Goal: Task Accomplishment & Management: Manage account settings

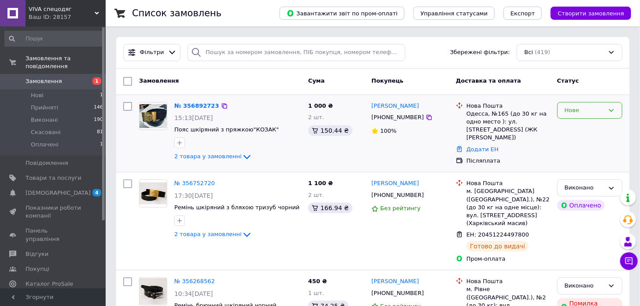
click at [612, 111] on icon at bounding box center [611, 110] width 5 height 3
click at [585, 128] on li "Прийнято" at bounding box center [590, 129] width 64 height 16
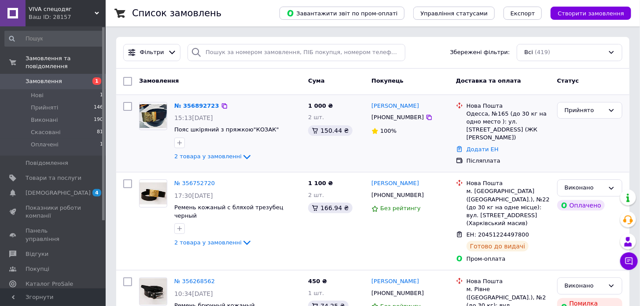
click at [148, 119] on img at bounding box center [153, 116] width 27 height 24
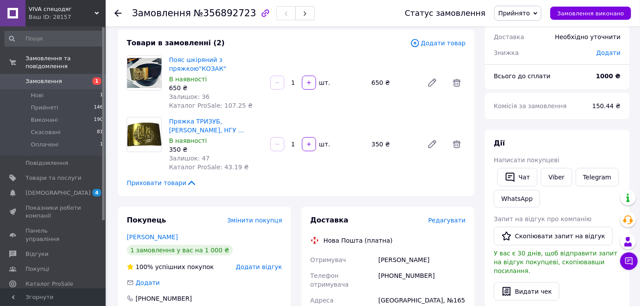
scroll to position [49, 0]
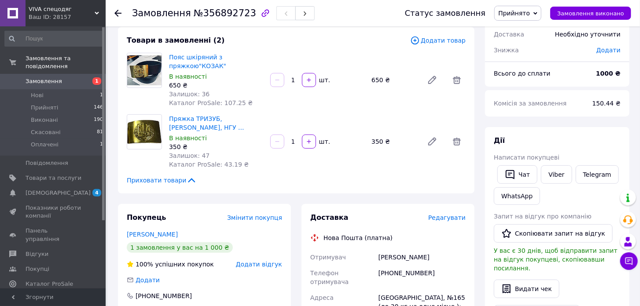
click at [537, 13] on icon at bounding box center [535, 13] width 4 height 3
click at [115, 13] on use at bounding box center [117, 13] width 7 height 7
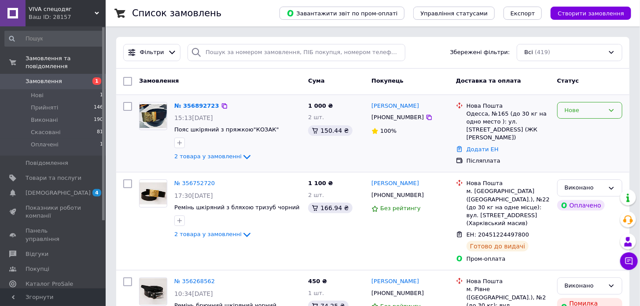
click at [611, 109] on icon at bounding box center [611, 110] width 7 height 7
click at [587, 129] on li "Прийнято" at bounding box center [590, 129] width 64 height 16
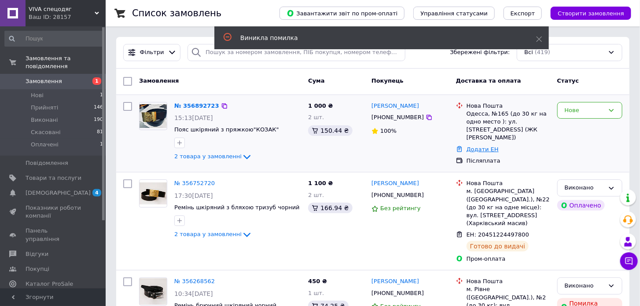
click at [482, 146] on link "Додати ЕН" at bounding box center [483, 149] width 32 height 7
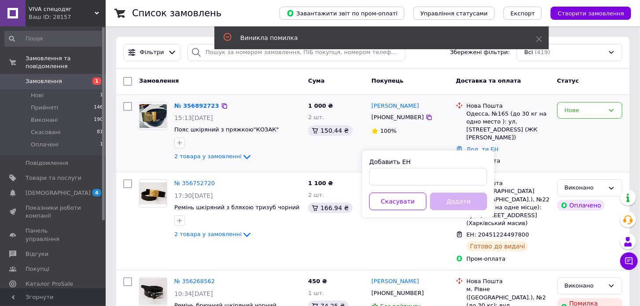
click at [152, 115] on img at bounding box center [153, 116] width 27 height 24
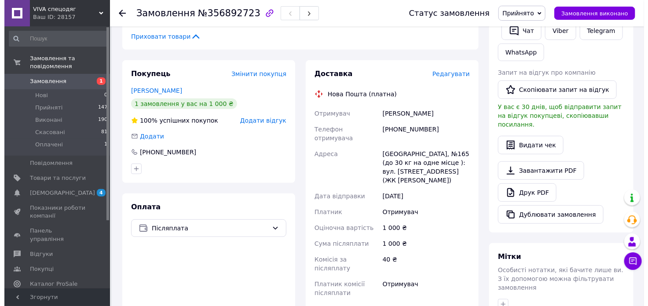
scroll to position [244, 0]
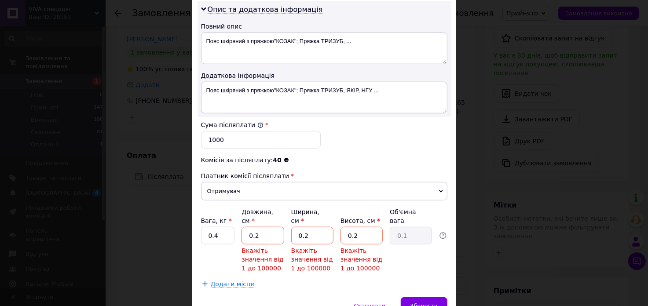
scroll to position [489, 0]
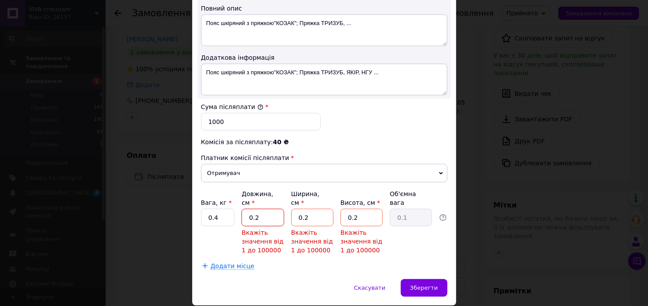
click at [257, 209] on input "0.2" at bounding box center [263, 218] width 42 height 18
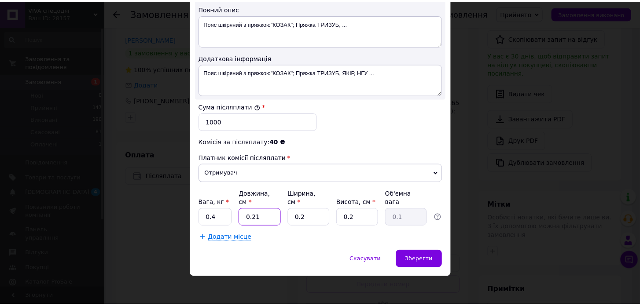
scroll to position [465, 0]
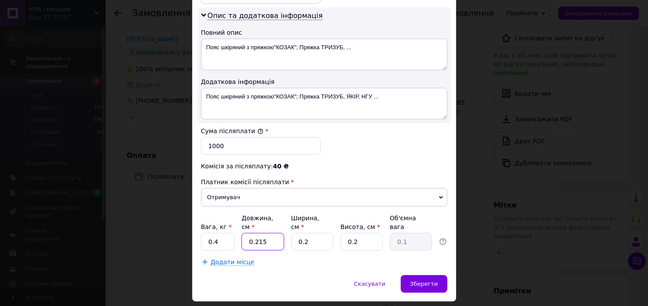
type input "0.215"
click at [299, 233] on input "0.2" at bounding box center [312, 242] width 42 height 18
type input "150.2"
click at [350, 233] on input "0.2" at bounding box center [362, 242] width 42 height 18
type input "010.2"
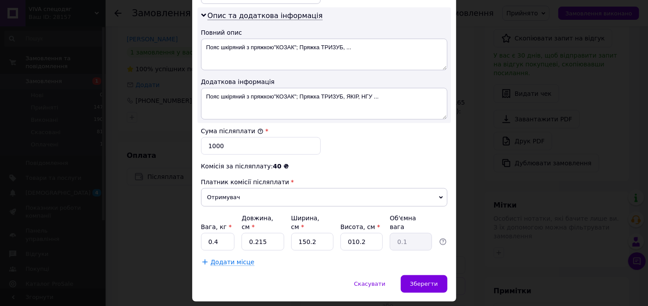
click at [400, 233] on input "0.1" at bounding box center [411, 242] width 42 height 18
click at [423, 281] on span "Зберегти" at bounding box center [424, 284] width 28 height 7
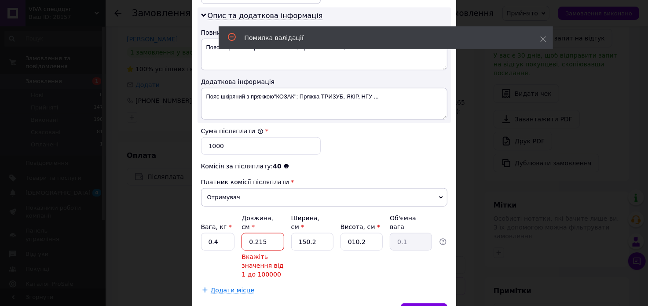
click at [255, 233] on input "0.215" at bounding box center [263, 242] width 42 height 18
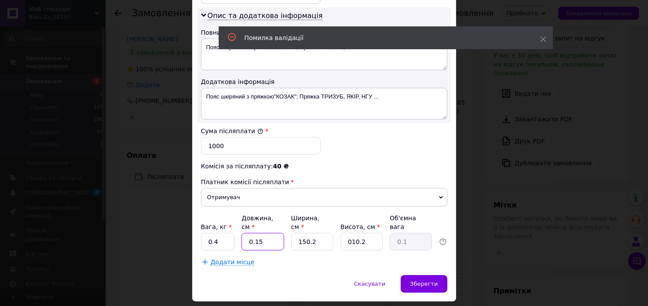
type input "015"
type input "5.75"
click at [265, 233] on input "015" at bounding box center [263, 242] width 42 height 18
type input "01"
type input "0.38"
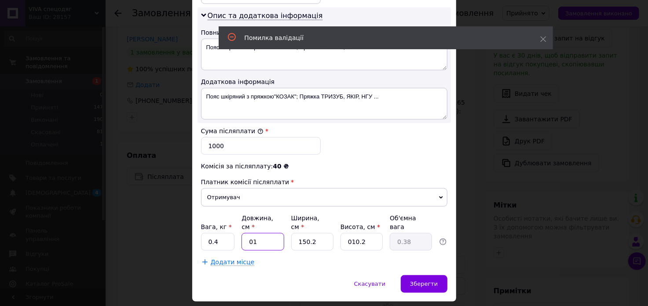
type input "0"
type input "0.1"
type input "1"
type input "0.38"
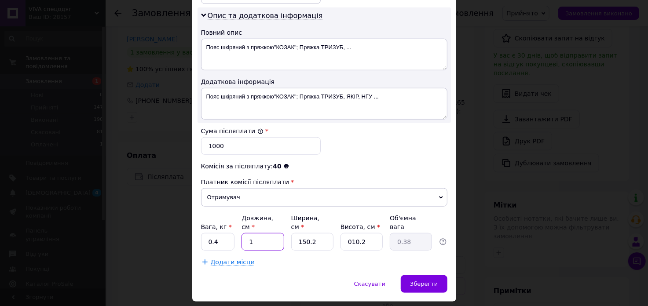
type input "15"
type input "5.75"
type input "15"
click at [312, 233] on input "150.2" at bounding box center [312, 242] width 42 height 18
type input "150."
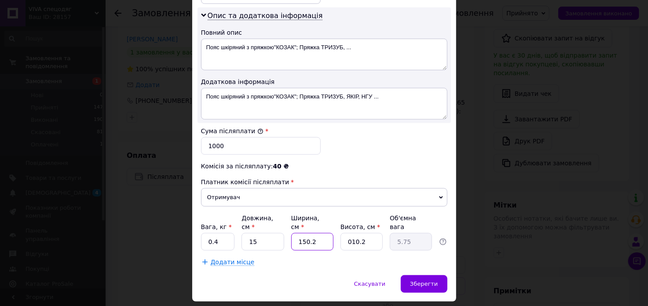
type input "5.74"
type input "15"
type input "0.57"
type input "15"
click at [363, 233] on input "010.2" at bounding box center [362, 242] width 42 height 18
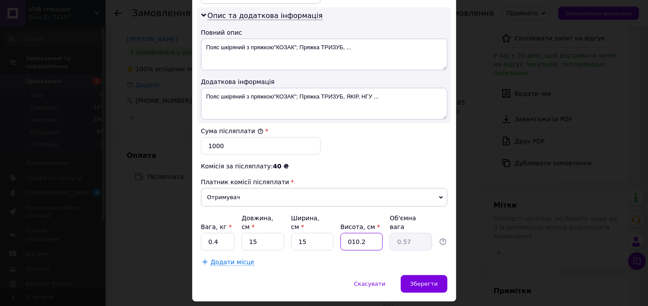
type input "010."
type input "0.56"
type input "01"
type input "0.1"
type input "0"
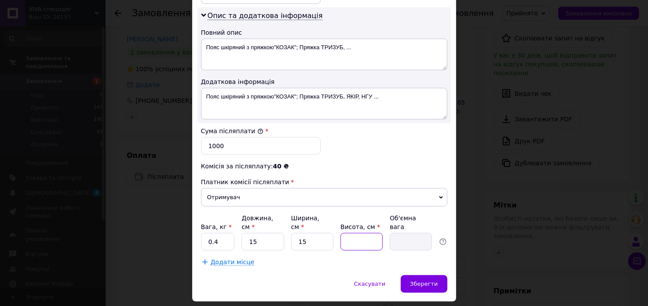
type input "1"
type input "0.1"
type input "10"
type input "0.56"
type input "10"
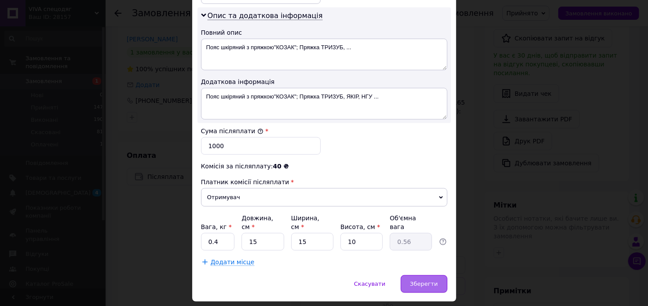
click at [419, 281] on span "Зберегти" at bounding box center [424, 284] width 28 height 7
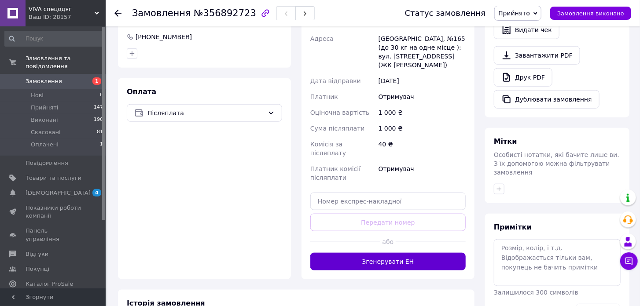
scroll to position [342, 0]
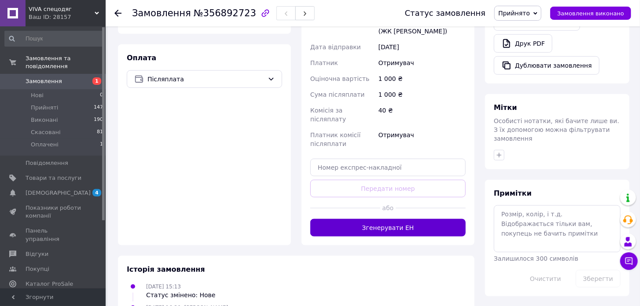
click at [392, 219] on button "Згенерувати ЕН" at bounding box center [387, 228] width 155 height 18
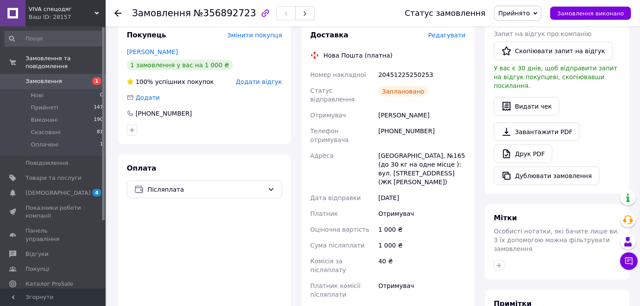
scroll to position [147, 0]
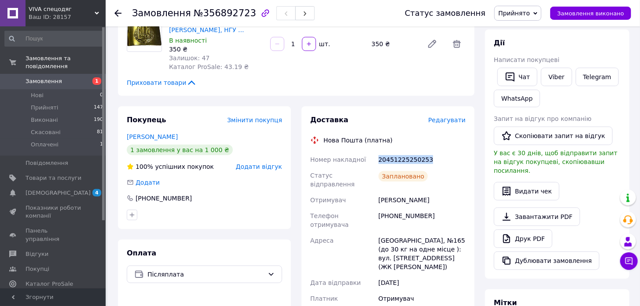
drag, startPoint x: 429, startPoint y: 149, endPoint x: 392, endPoint y: 143, distance: 37.0
click at [381, 152] on div "20451225250253" at bounding box center [422, 160] width 91 height 16
click at [553, 75] on link "Viber" at bounding box center [556, 77] width 31 height 18
click at [434, 152] on div "20451225250253" at bounding box center [422, 160] width 91 height 16
drag, startPoint x: 430, startPoint y: 151, endPoint x: 411, endPoint y: 147, distance: 19.2
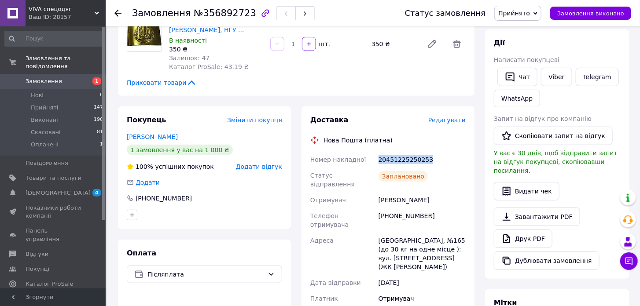
click at [375, 152] on div "Номер накладної 20451225250253 Статус відправлення Заплановано Отримувач Гандул…" at bounding box center [388, 278] width 159 height 252
copy div "Номер накладної 20451225250253"
click at [551, 75] on link "Viber" at bounding box center [556, 77] width 31 height 18
click at [514, 73] on icon "button" at bounding box center [510, 77] width 11 height 11
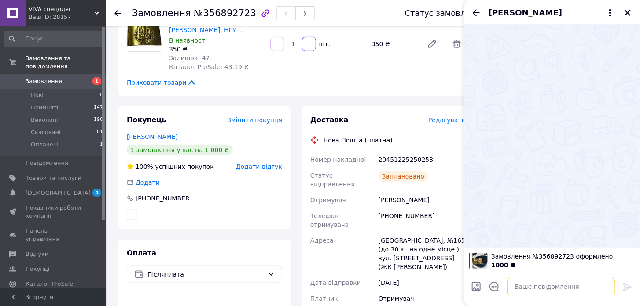
paste textarea "20451225250253"
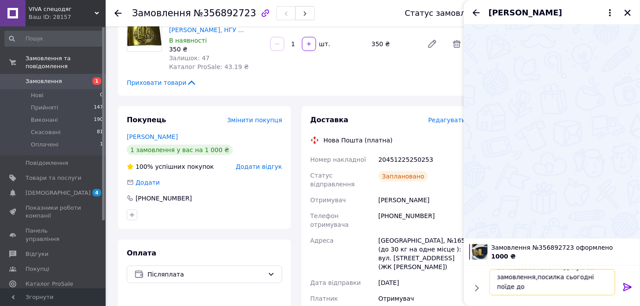
scroll to position [7, 0]
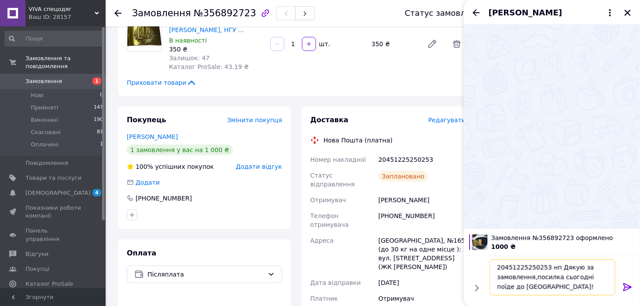
type textarea "20451225250253 нп Дякую за замовлення,посилка сьогодні поїде до Вас!"
click at [627, 286] on icon at bounding box center [627, 287] width 11 height 11
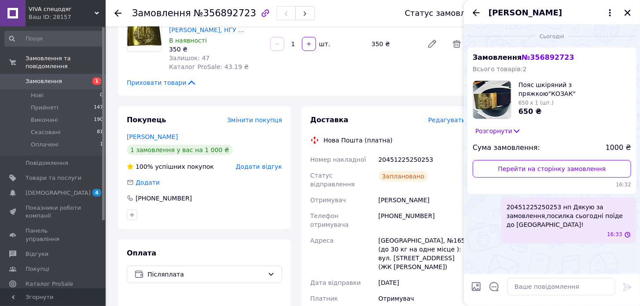
scroll to position [0, 0]
click at [627, 10] on icon "Закрити" at bounding box center [628, 13] width 8 height 8
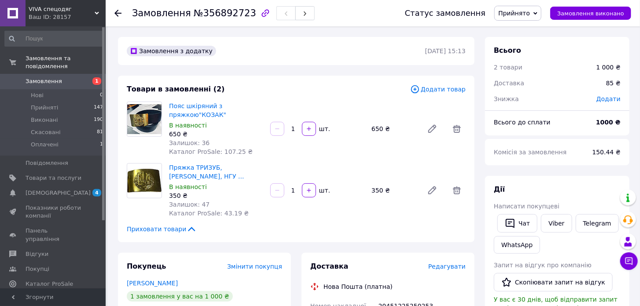
click at [114, 12] on icon at bounding box center [117, 13] width 7 height 7
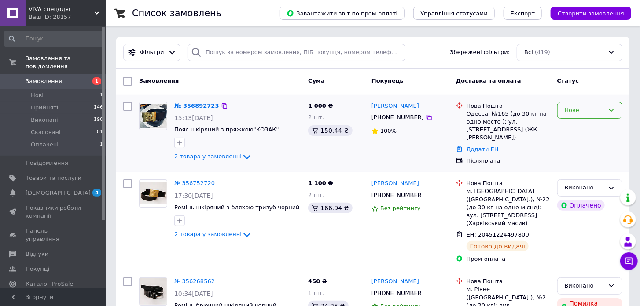
click at [614, 112] on icon at bounding box center [611, 110] width 7 height 7
click at [583, 128] on li "Прийнято" at bounding box center [590, 129] width 64 height 16
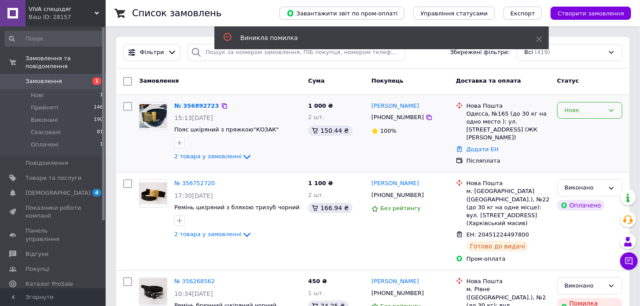
click at [608, 110] on icon at bounding box center [611, 110] width 7 height 7
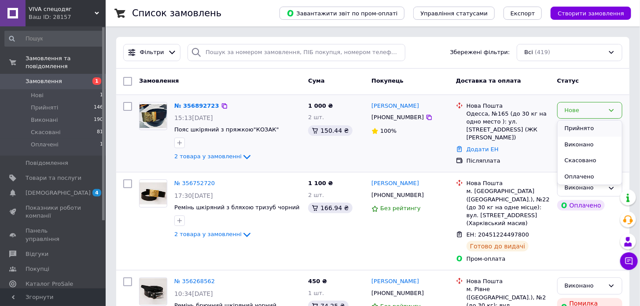
click at [584, 129] on li "Прийнято" at bounding box center [590, 129] width 64 height 16
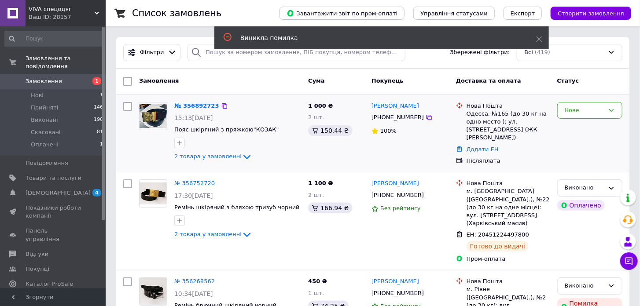
click at [366, 34] on div "Виникла помилка" at bounding box center [377, 37] width 274 height 9
click at [612, 109] on icon at bounding box center [611, 110] width 7 height 7
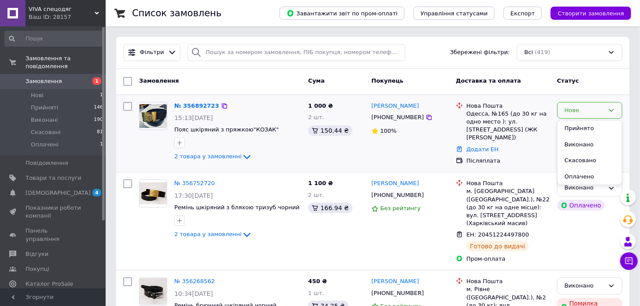
click at [579, 147] on li "Виконано" at bounding box center [590, 145] width 64 height 16
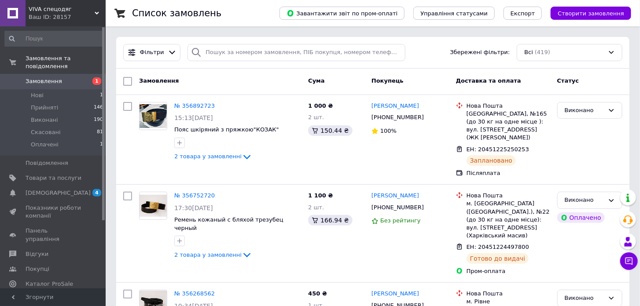
click at [76, 77] on span "Замовлення" at bounding box center [54, 81] width 56 height 8
click at [75, 77] on span "Замовлення" at bounding box center [54, 81] width 56 height 8
